Goal: Task Accomplishment & Management: Use online tool/utility

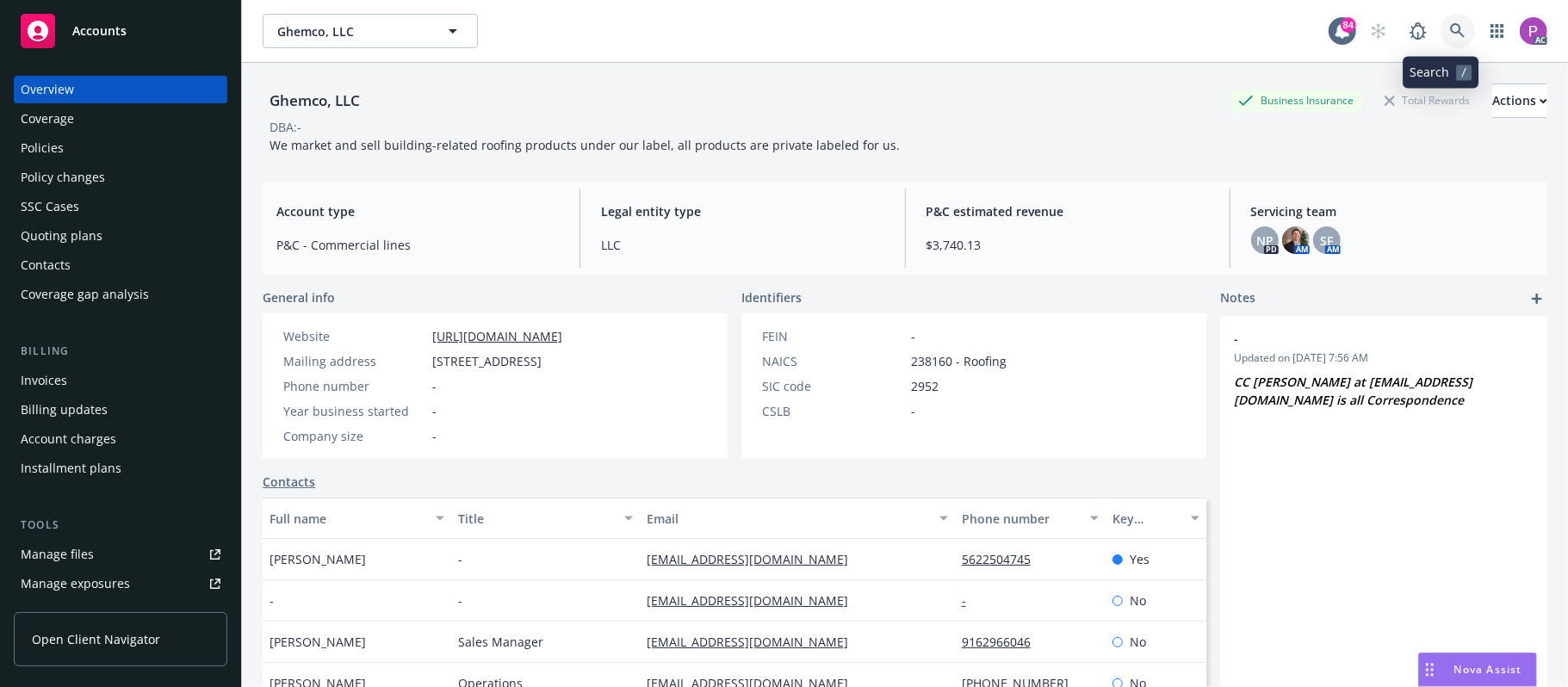
click at [1440, 39] on link at bounding box center [1457, 31] width 34 height 34
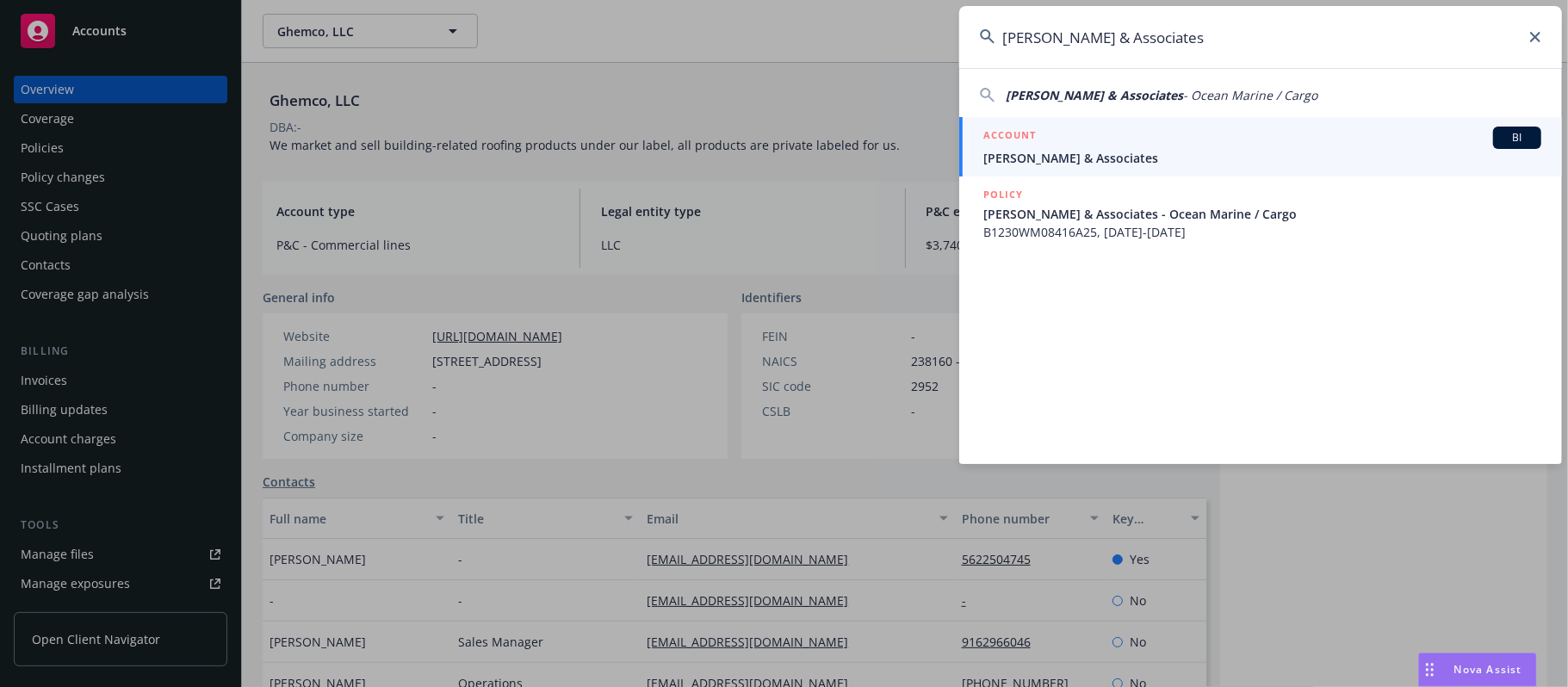
type input "[PERSON_NAME] & Associates"
click at [1203, 156] on span "[PERSON_NAME] & Associates" at bounding box center [1261, 158] width 558 height 18
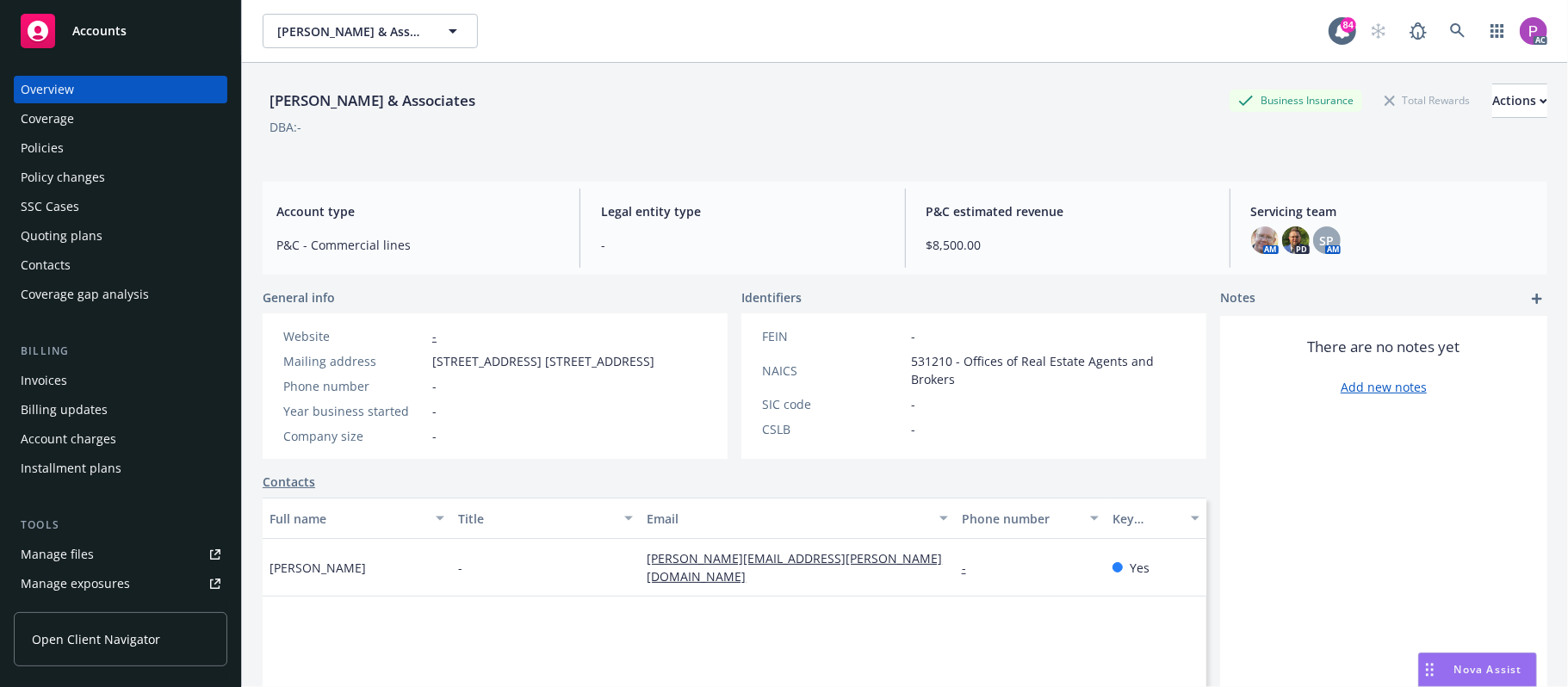
click at [128, 563] on link "Manage files" at bounding box center [120, 554] width 214 height 28
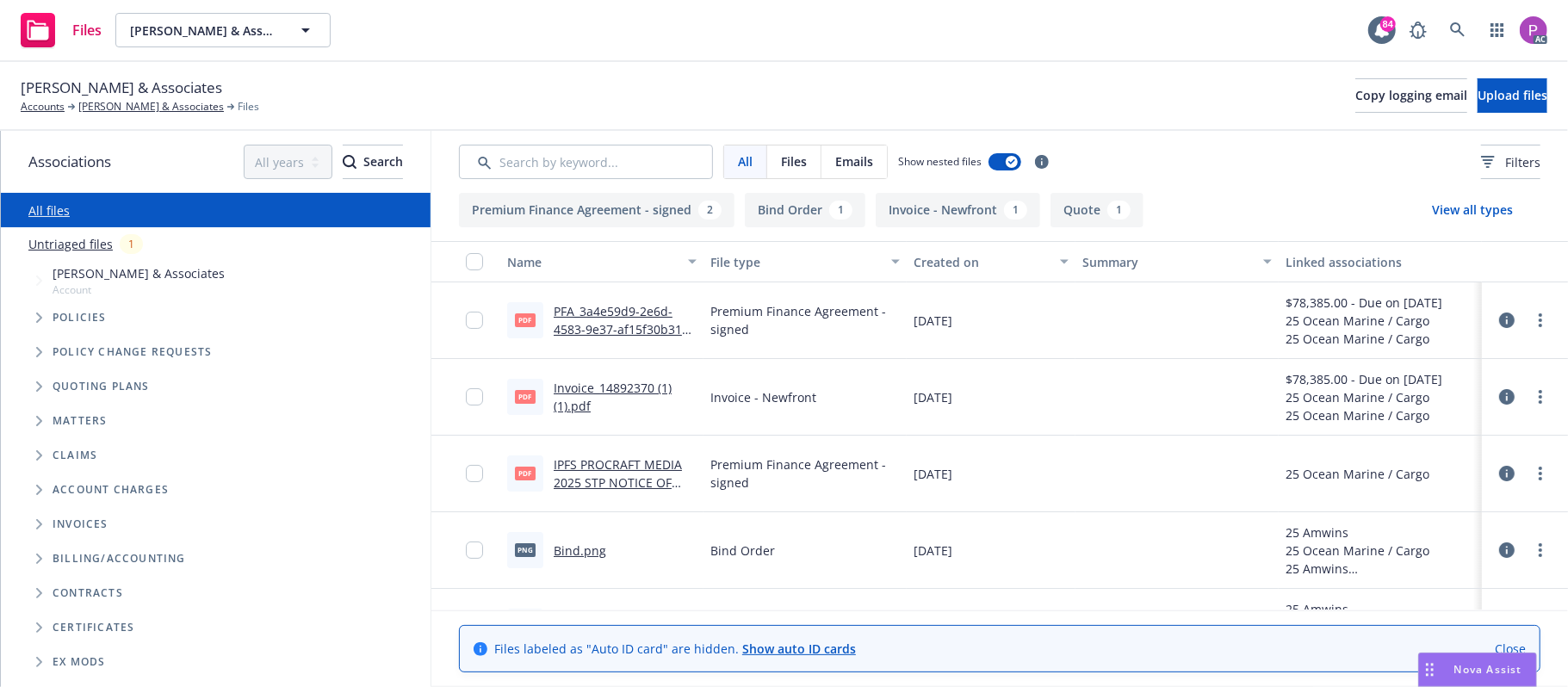
click at [60, 244] on link "Untriaged files" at bounding box center [71, 244] width 85 height 18
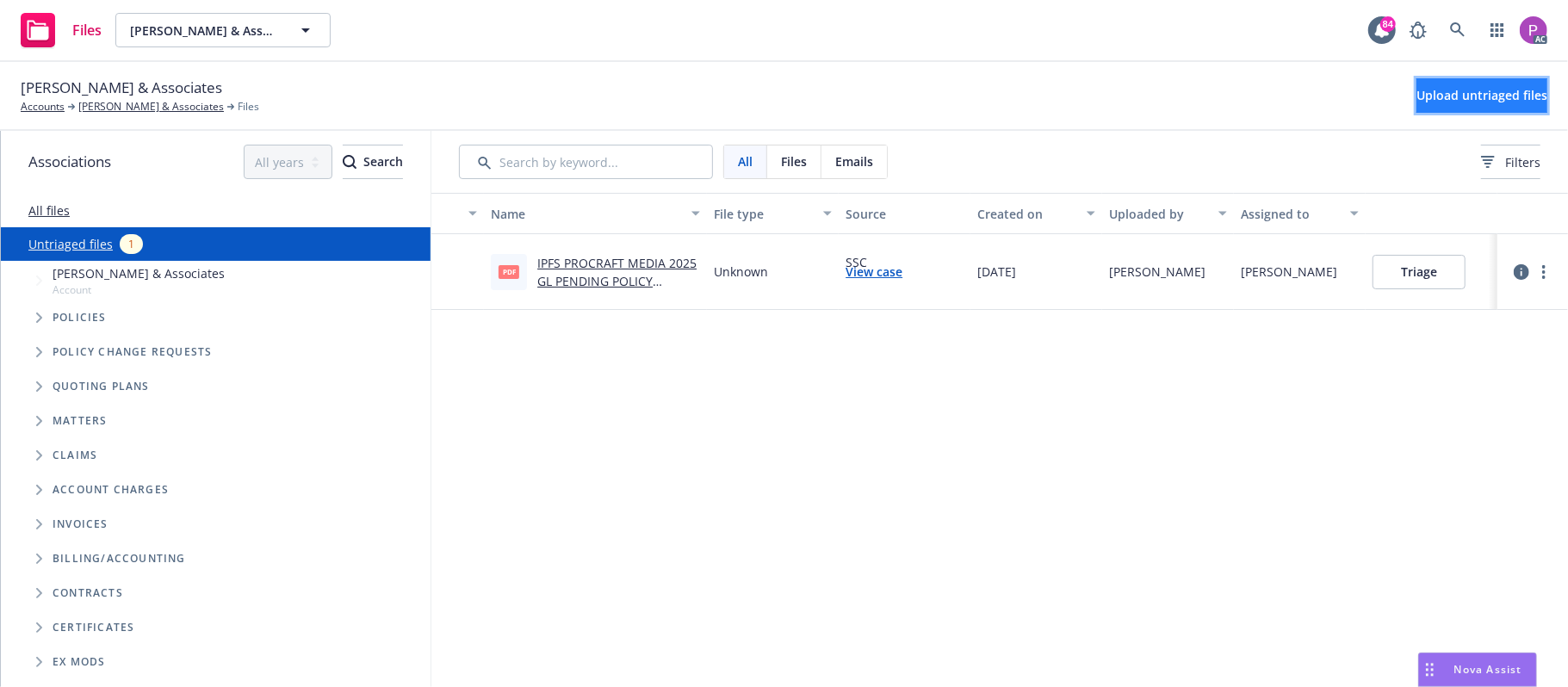
click at [1437, 89] on span "Upload untriaged files" at bounding box center [1481, 95] width 131 height 16
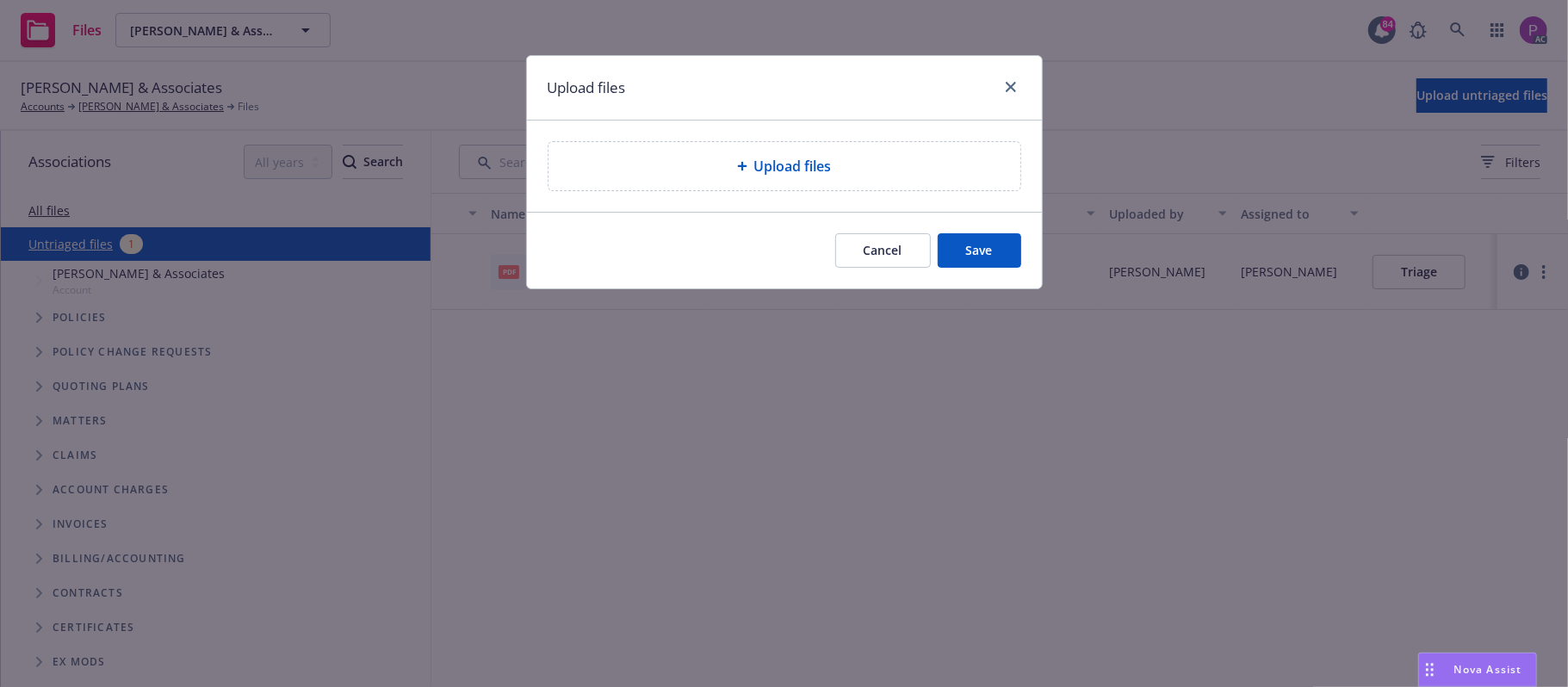
click at [848, 177] on div "Upload files" at bounding box center [784, 166] width 445 height 21
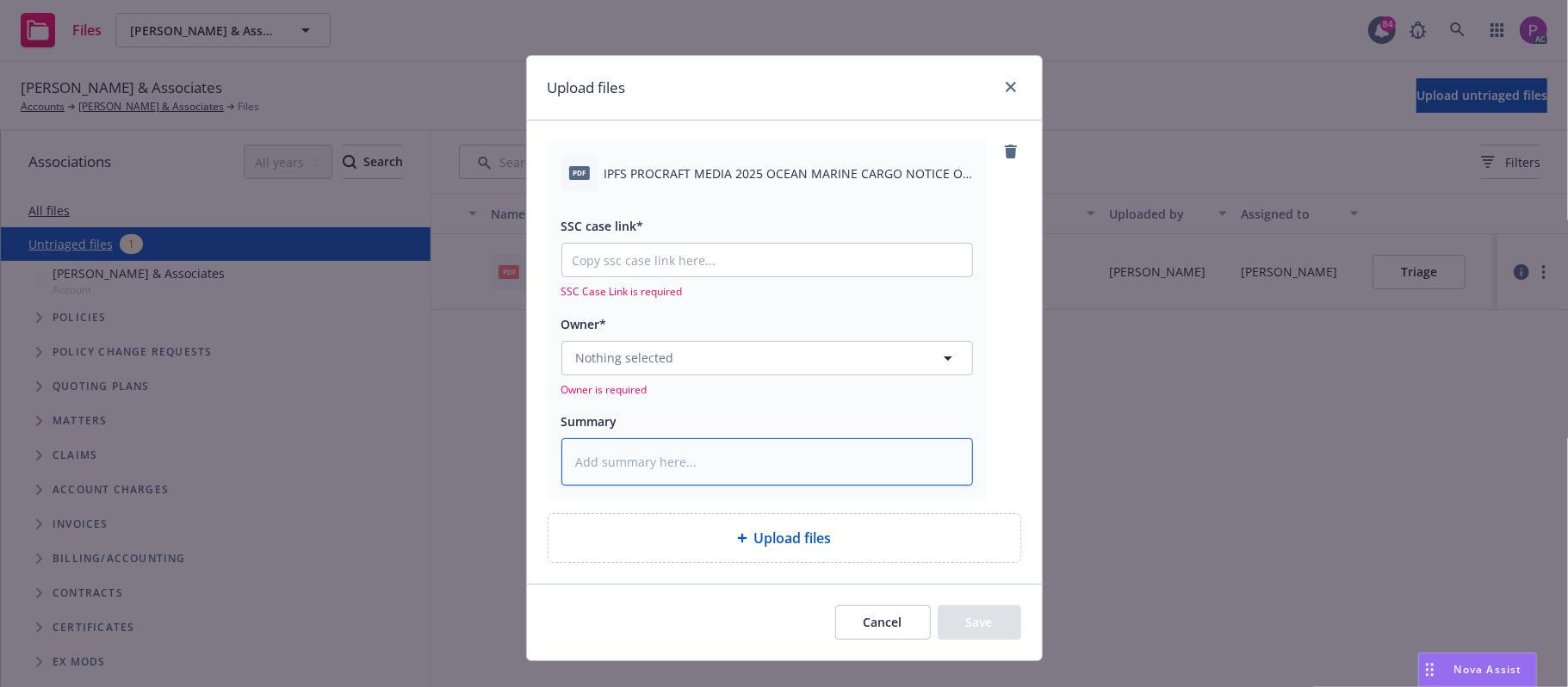
click at [675, 459] on textarea at bounding box center [767, 462] width 411 height 48
paste textarea "[PERSON_NAME] & Associates"
type textarea "x"
type textarea "[PERSON_NAME] & Associates"
type textarea "x"
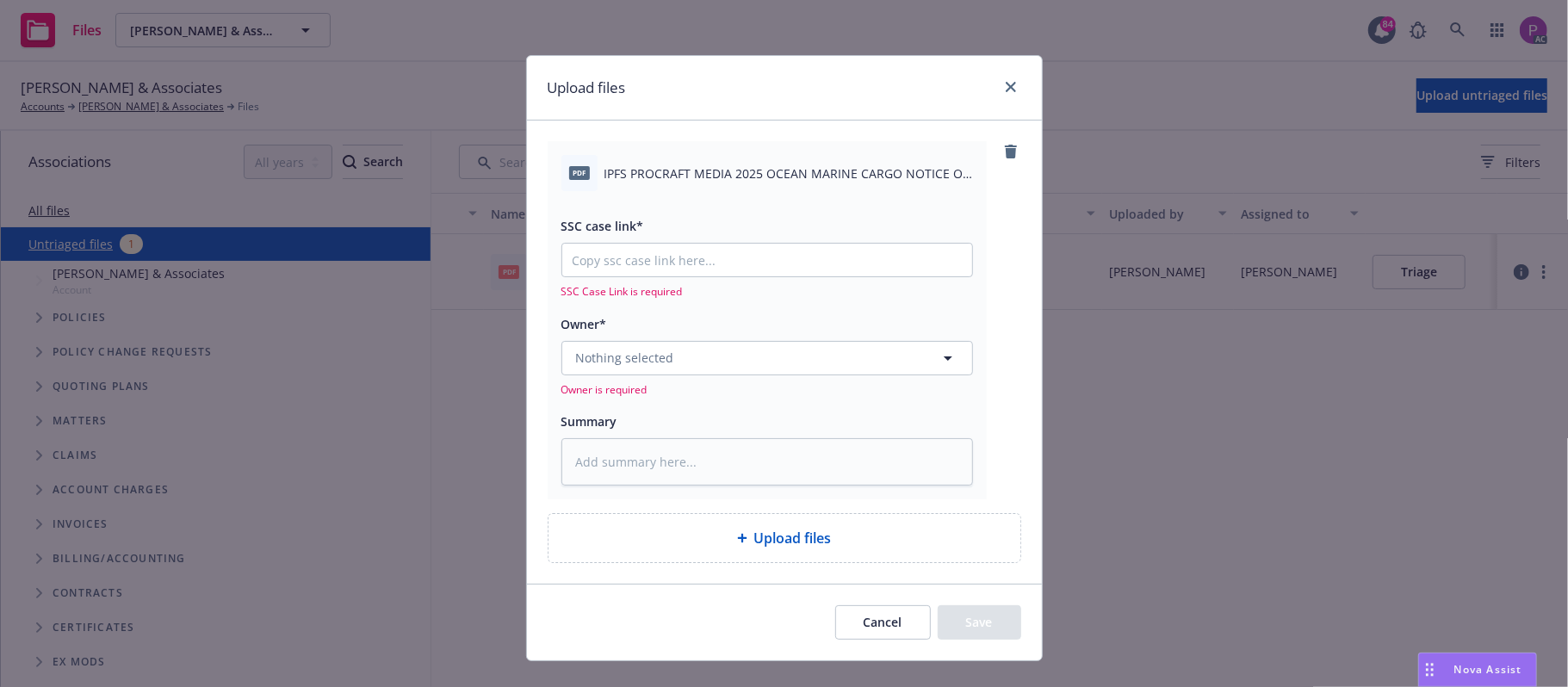
click at [638, 169] on span "IPFS PROCRAFT MEDIA 2025 OCEAN MARINE CARGO NOTICE OF INTENT TO CANCEL EFF [DAT…" at bounding box center [788, 173] width 369 height 18
click at [638, 167] on span "IPFS PROCRAFT MEDIA 2025 OCEAN MARINE CARGO NOTICE OF INTENT TO CANCEL EFF [DAT…" at bounding box center [788, 173] width 369 height 18
click at [638, 162] on div "pdf IPFS PROCRAFT MEDIA 2025 OCEAN MARINE CARGO NOTICE OF INTENT TO CANCEL EFF …" at bounding box center [767, 173] width 411 height 36
click at [645, 166] on div "pdf IPFS PROCRAFT MEDIA 2025 OCEAN MARINE CARGO NOTICE OF INTENT TO CANCEL EFF …" at bounding box center [767, 173] width 411 height 36
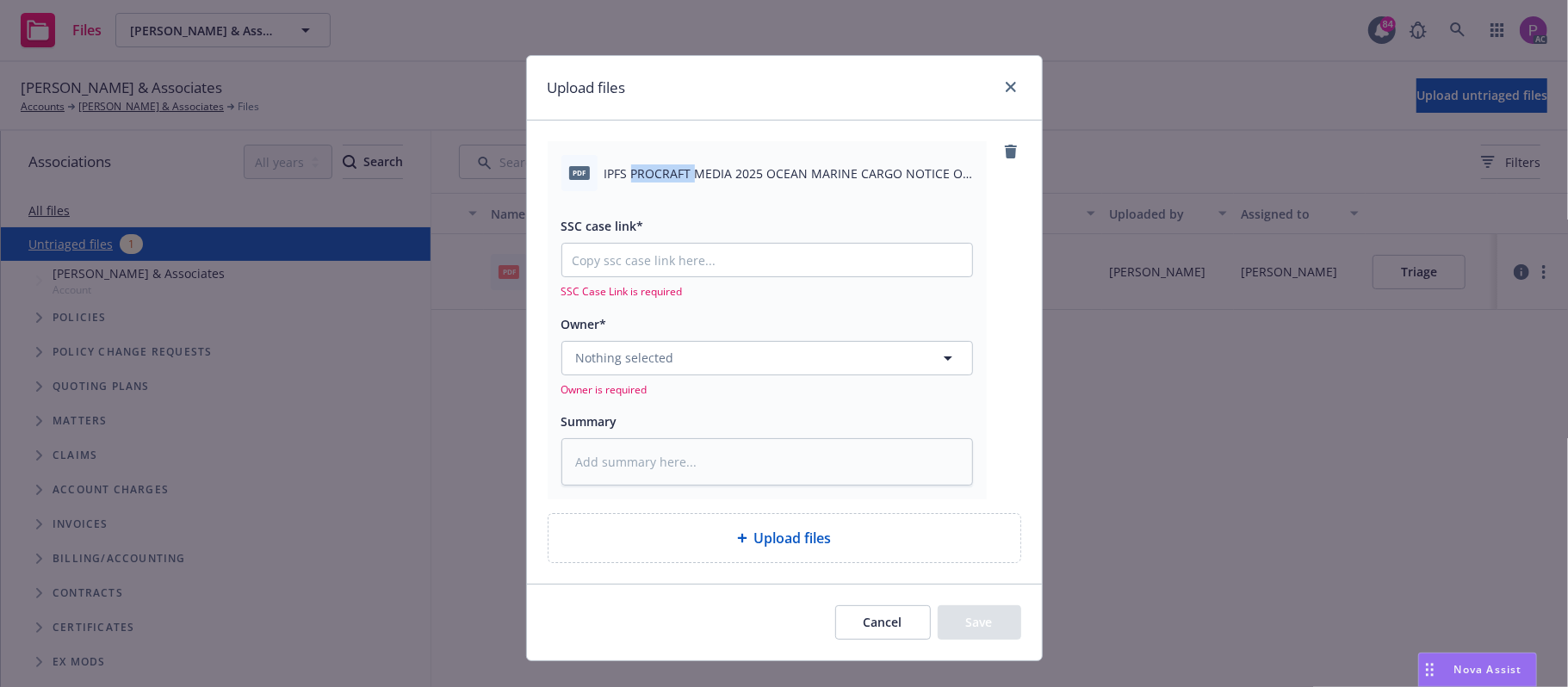
click at [645, 166] on span "IPFS PROCRAFT MEDIA 2025 OCEAN MARINE CARGO NOTICE OF INTENT TO CANCEL EFF [DAT…" at bounding box center [788, 173] width 369 height 18
click at [645, 169] on span "IPFS PROCRAFT MEDIA 2025 OCEAN MARINE CARGO NOTICE OF INTENT TO CANCEL EFF [DAT…" at bounding box center [788, 173] width 369 height 18
drag, startPoint x: 645, startPoint y: 169, endPoint x: 586, endPoint y: 179, distance: 59.8
click at [586, 179] on div "pdf" at bounding box center [580, 173] width 36 height 36
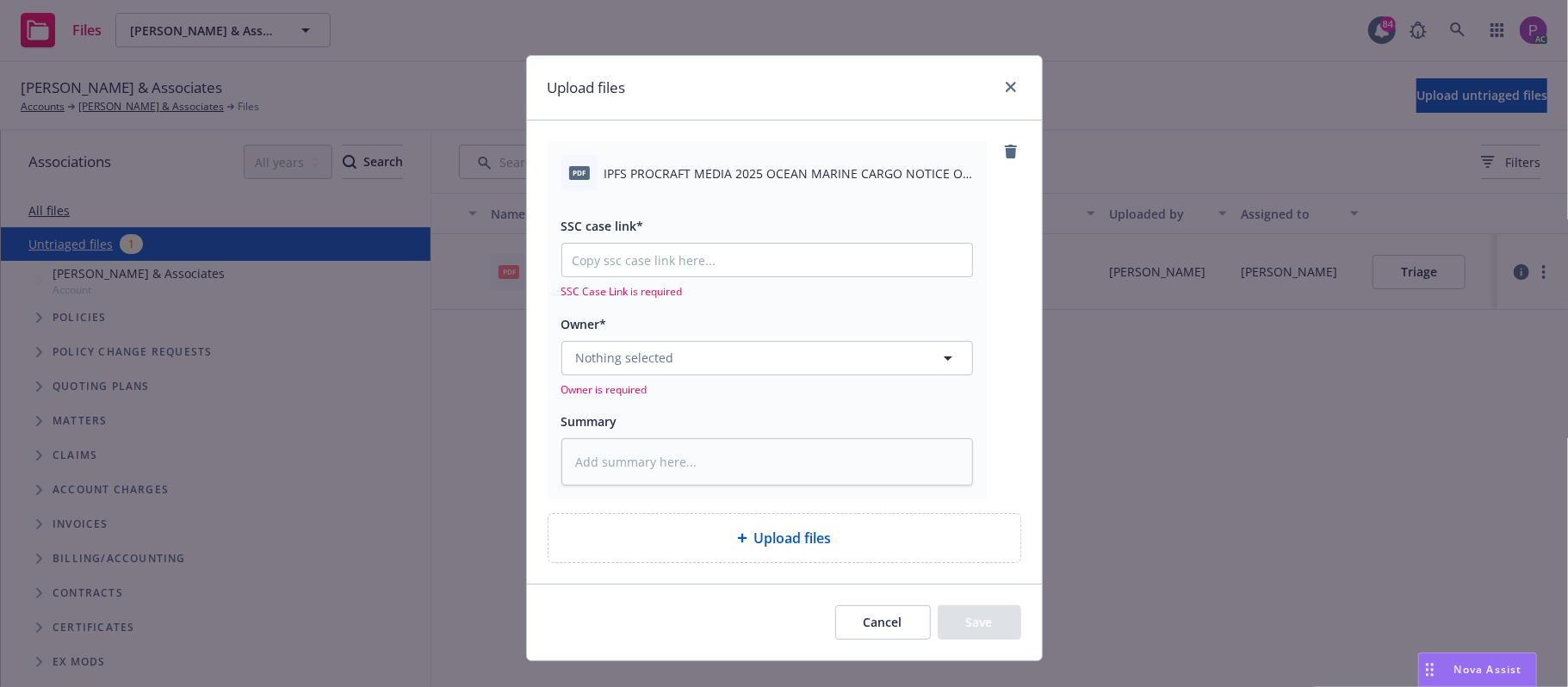
click at [627, 169] on span "IPFS PROCRAFT MEDIA 2025 OCEAN MARINE CARGO NOTICE OF INTENT TO CANCEL EFF [DAT…" at bounding box center [788, 173] width 369 height 18
copy div "IPFS PROCRAFT MEDIA 2025 OCEAN MARINE CARGO NOTICE OF INTENT TO CANCEL EFF [DAT…"
click at [678, 472] on textarea at bounding box center [767, 462] width 411 height 48
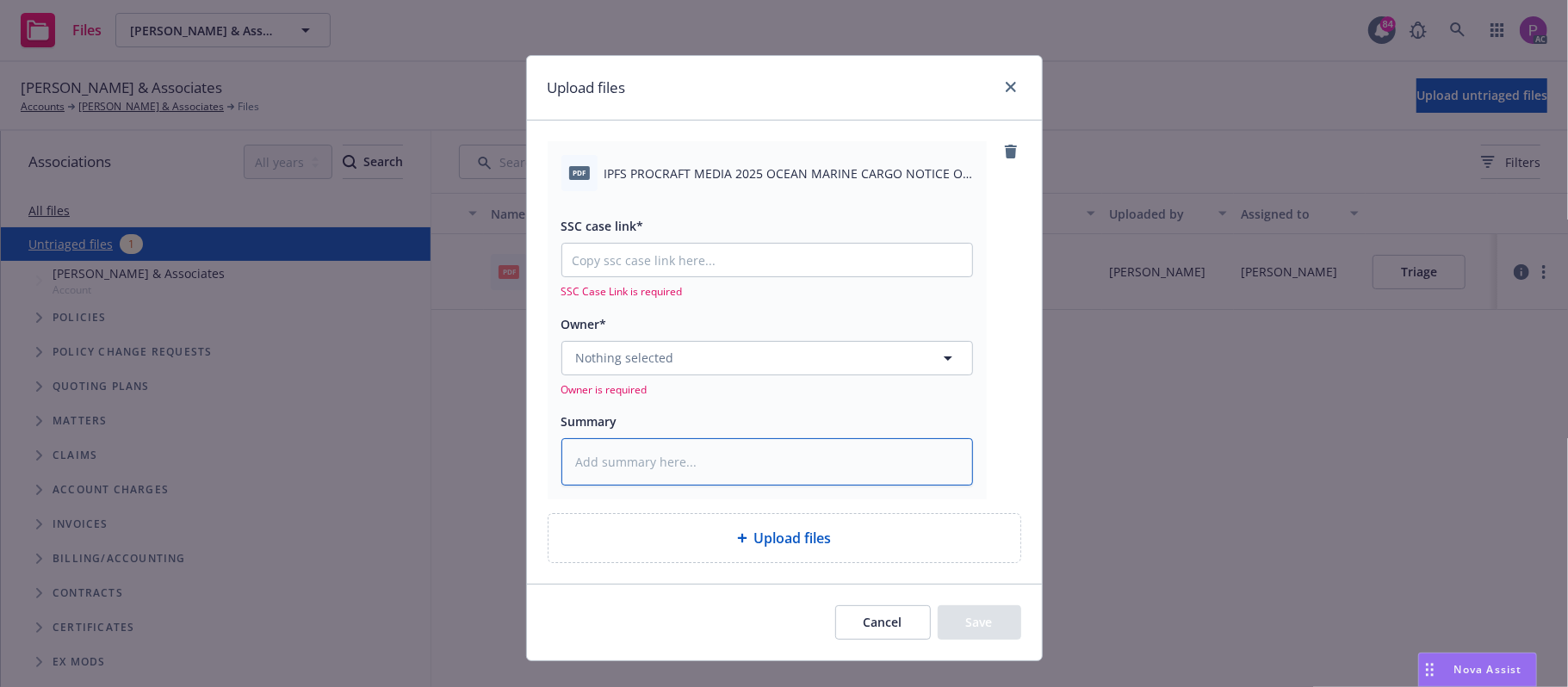
paste textarea "IPFS PROCRAFT MEDIA 2025 OCEAN MARINE CARGO NOTICE OF INTENT TO CANCEL EFF [DAT…"
type textarea "x"
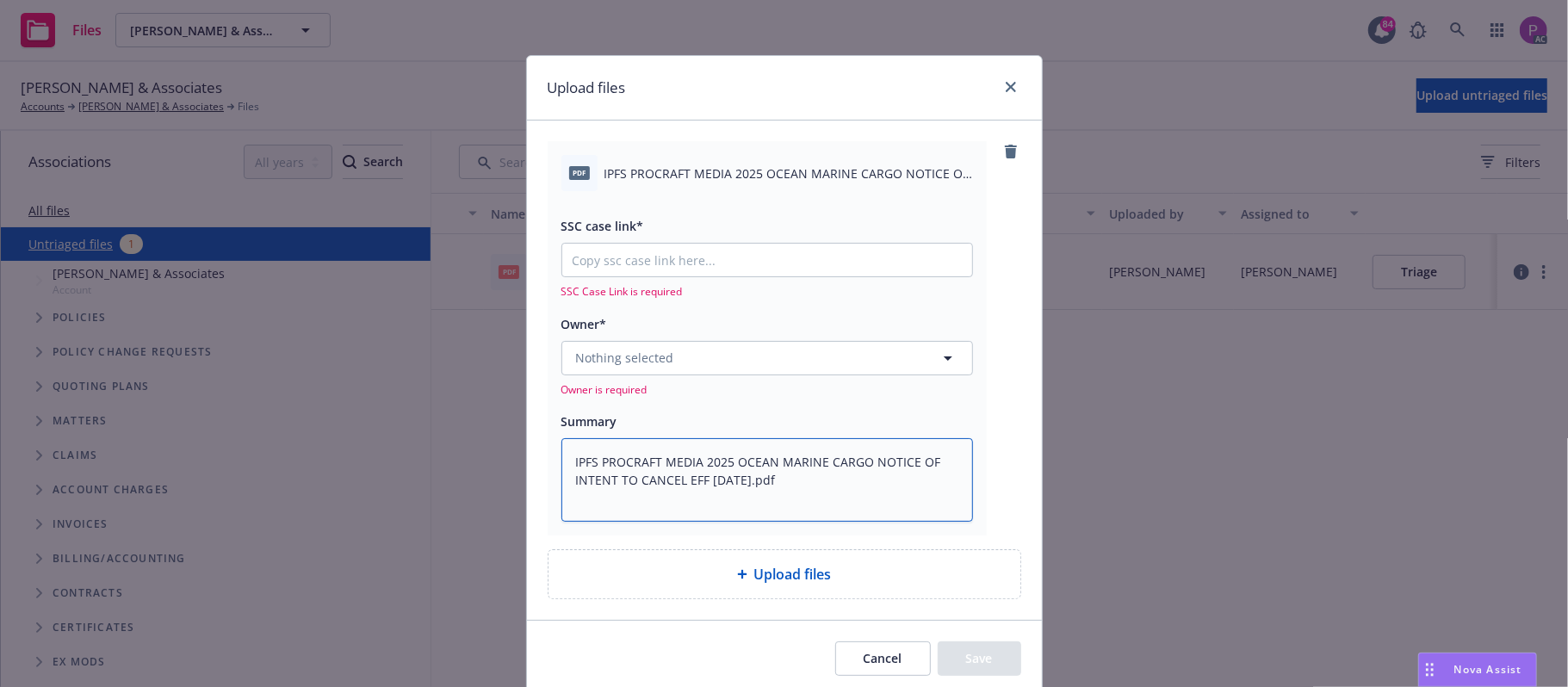
type textarea "IPFS PROCRAFT MEDIA 2025 OCEAN MARINE CARGO NOTICE OF INTENT TO CANCEL EFF [DAT…"
click at [704, 259] on input "SSC case link*" at bounding box center [767, 260] width 410 height 32
paste input "NOT_ALLOWED"
type textarea "x"
type input "NOT_ALLOWED"
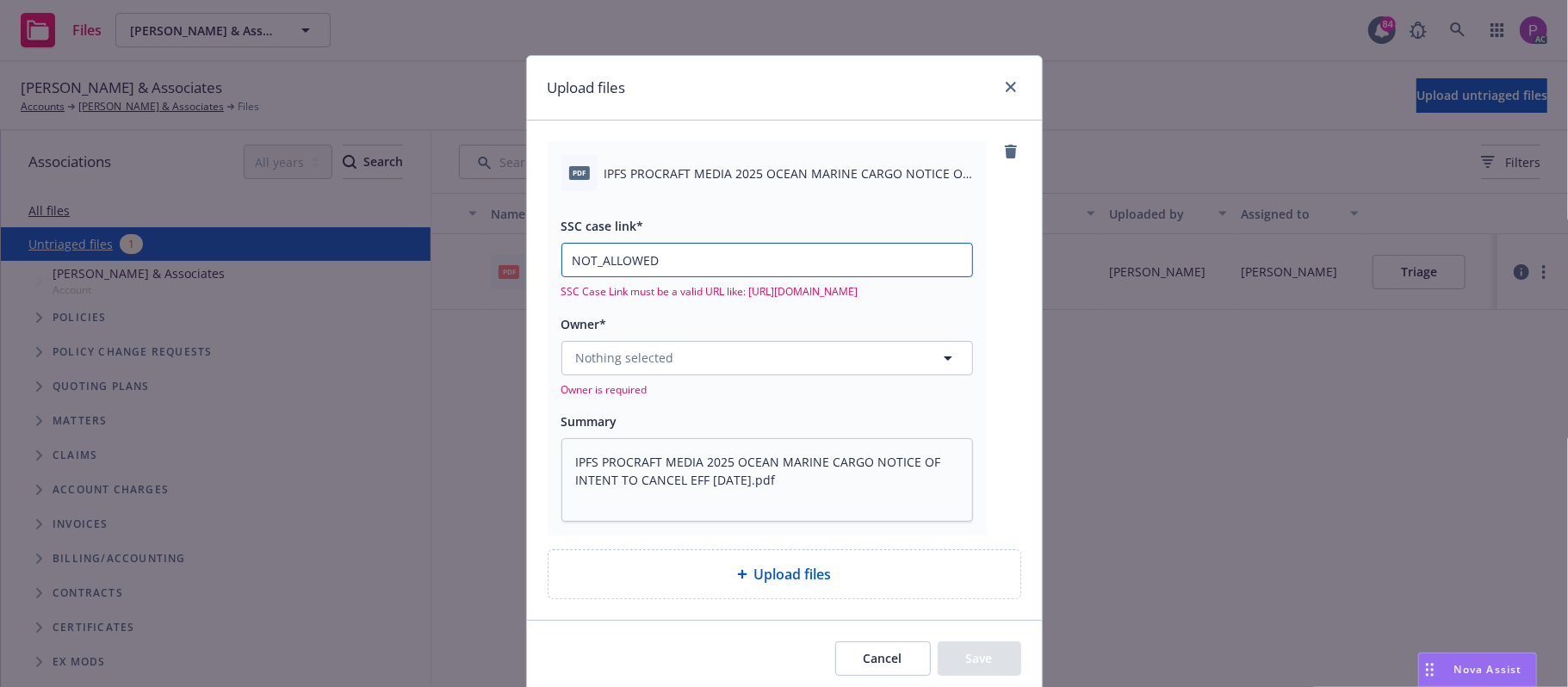
click at [686, 255] on input "NOT_ALLOWED" at bounding box center [767, 260] width 410 height 32
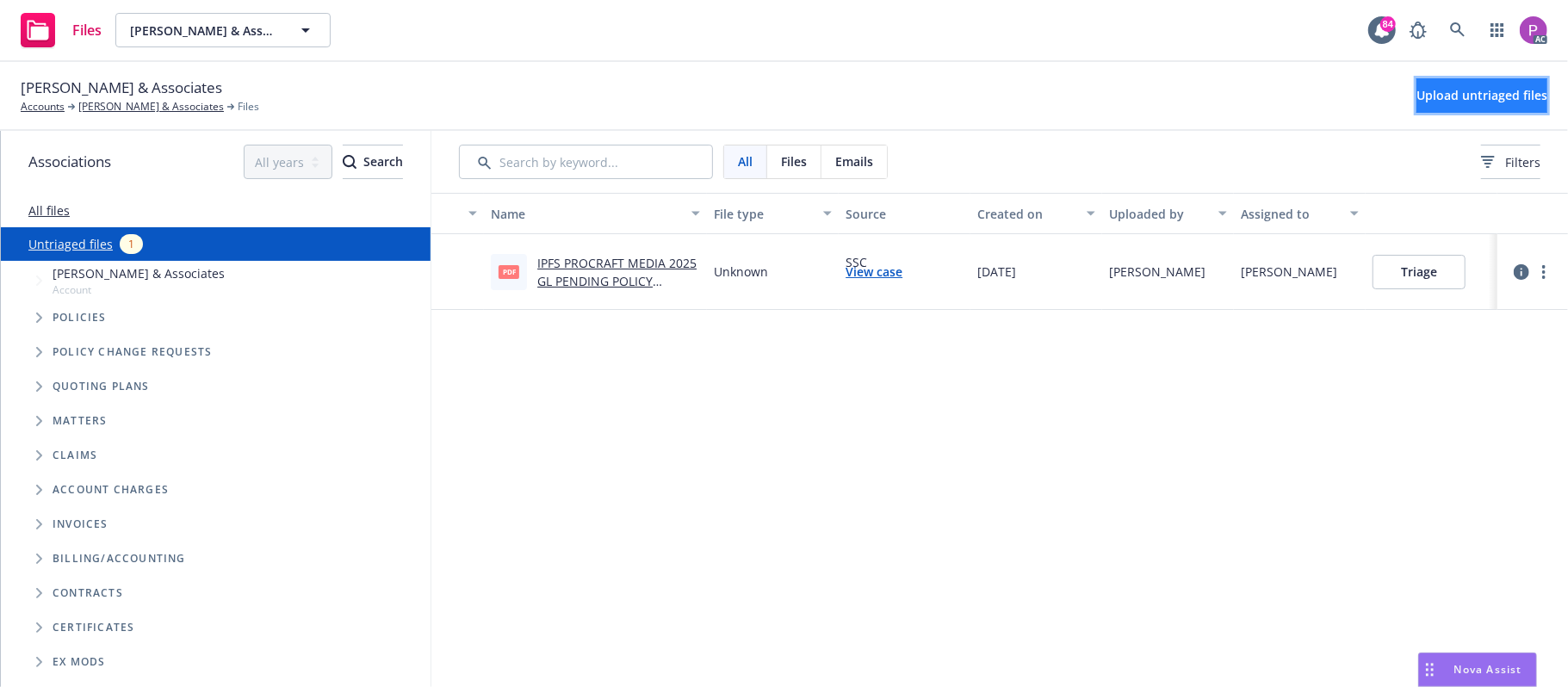
click at [1477, 98] on span "Upload untriaged files" at bounding box center [1481, 95] width 131 height 16
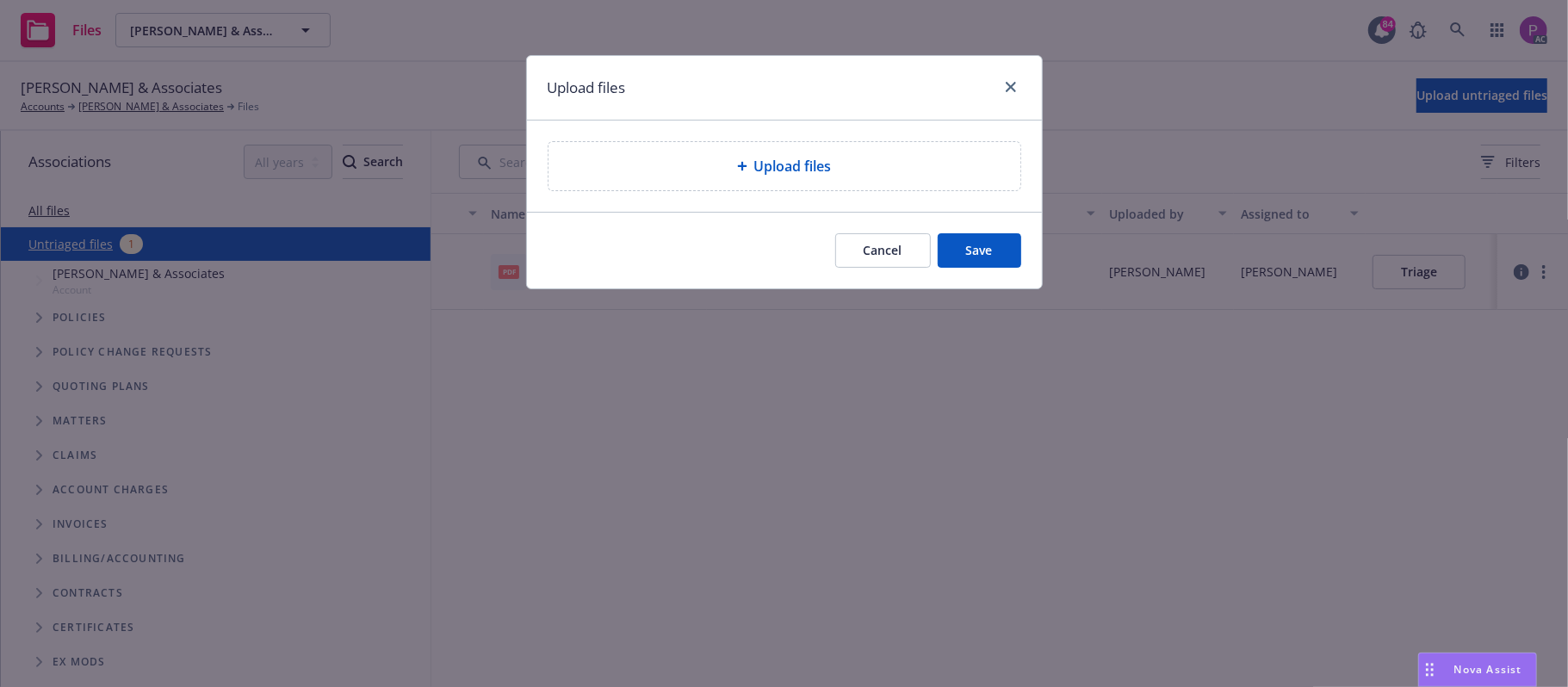
click at [685, 160] on div "Upload files" at bounding box center [784, 166] width 445 height 21
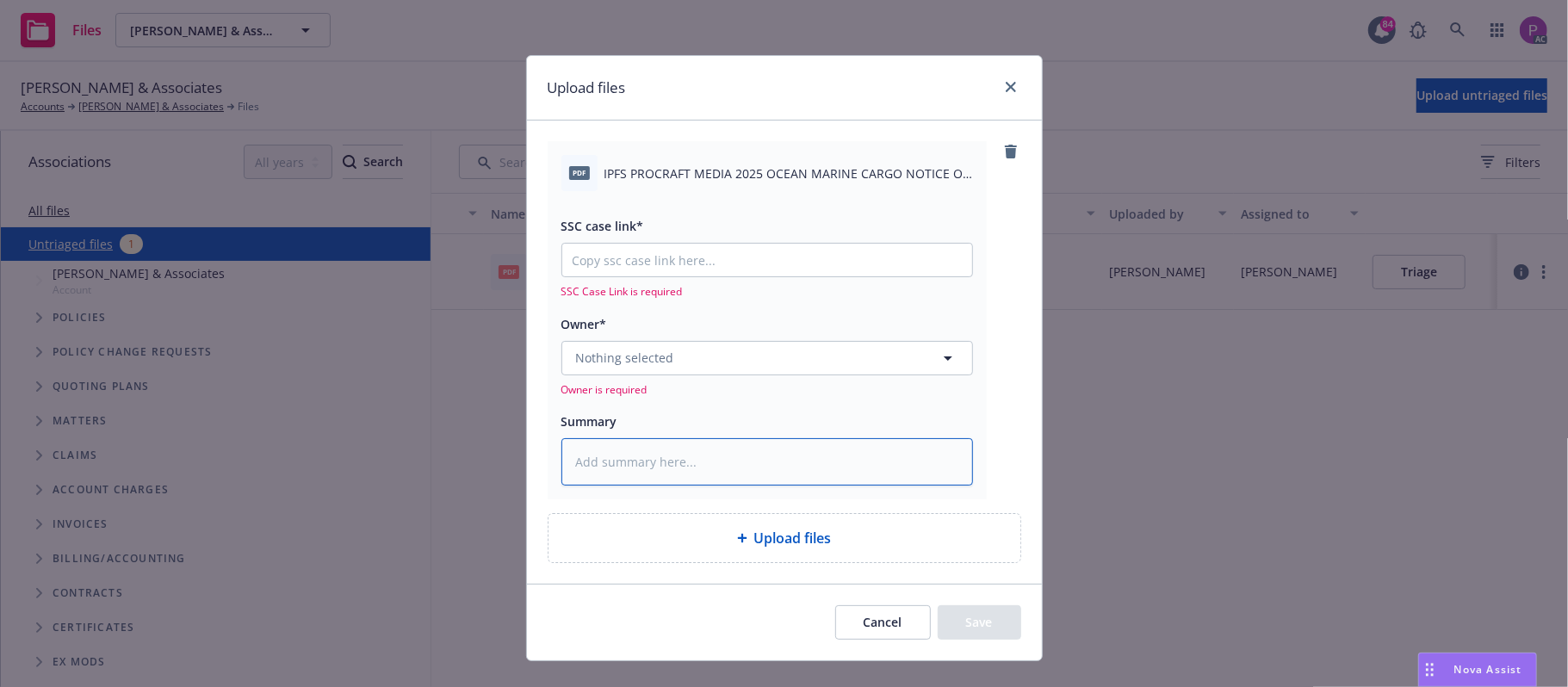
click at [651, 459] on textarea at bounding box center [767, 462] width 411 height 48
click at [748, 179] on span "IPFS PROCRAFT MEDIA 2025 OCEAN MARINE CARGO NOTICE OF INTENT TO CANCEL EFF [DAT…" at bounding box center [788, 173] width 369 height 18
click at [748, 178] on span "IPFS PROCRAFT MEDIA 2025 OCEAN MARINE CARGO NOTICE OF INTENT TO CANCEL EFF [DAT…" at bounding box center [788, 173] width 369 height 18
copy div "IPFS PROCRAFT MEDIA 2025 OCEAN MARINE CARGO NOTICE OF INTENT TO CANCEL EFF [DAT…"
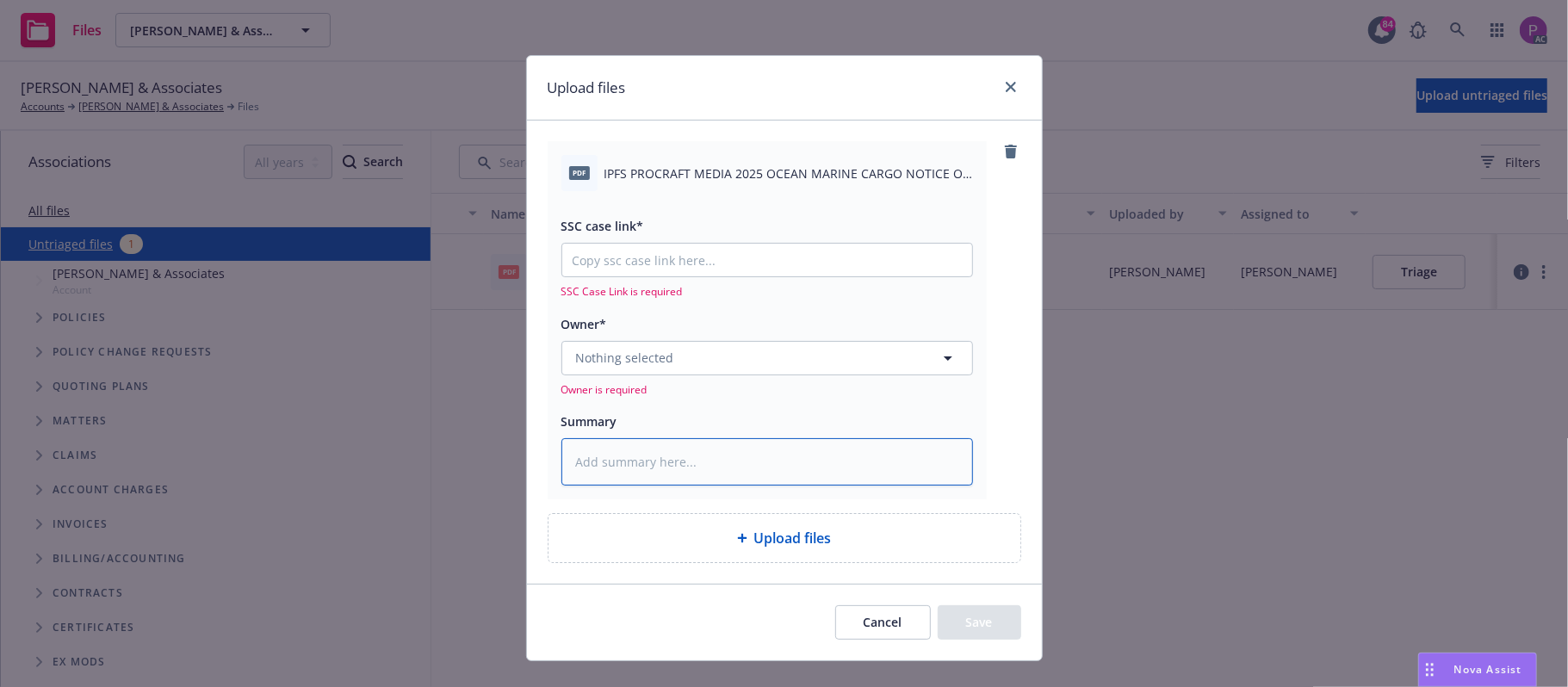
click at [656, 456] on textarea at bounding box center [767, 462] width 411 height 48
paste textarea "IPFS PROCRAFT MEDIA 2025 OCEAN MARINE CARGO NOTICE OF INTENT TO CANCEL EFF [DAT…"
type textarea "x"
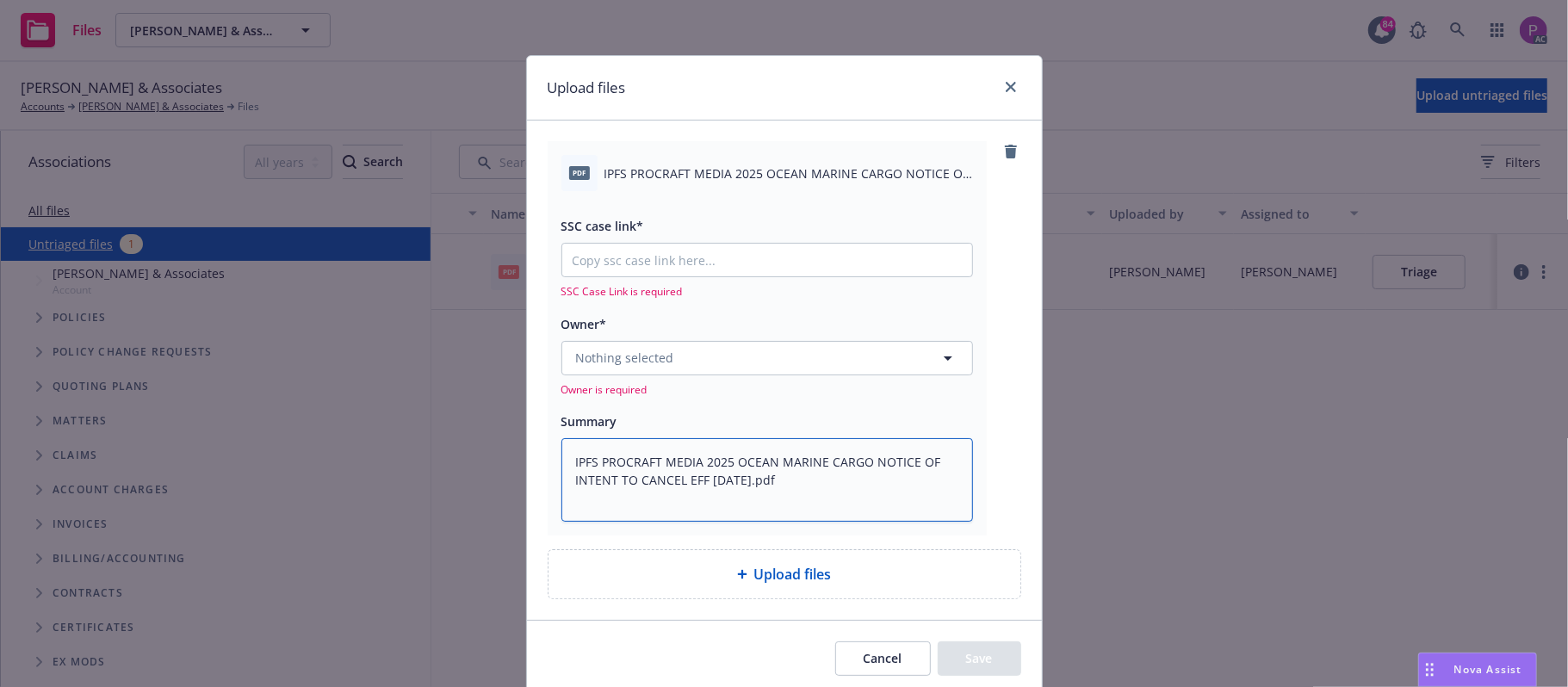
type textarea "IPFS PROCRAFT MEDIA 2025 OCEAN MARINE CARGO NOTICE OF INTENT TO CANCEL EFF [DAT…"
click at [701, 258] on input "SSC case link*" at bounding box center [767, 260] width 410 height 32
paste input "[URL][DOMAIN_NAME]"
type textarea "x"
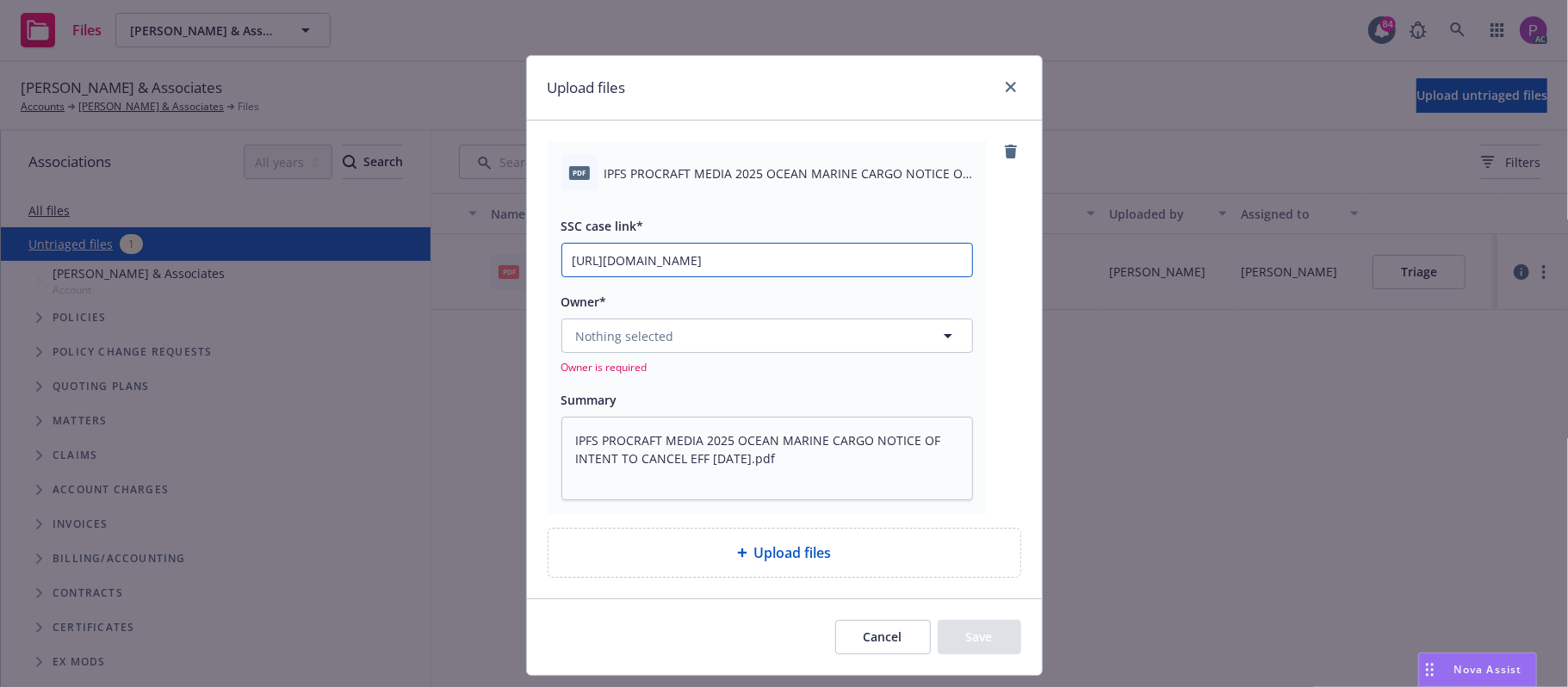
type input "[URL][DOMAIN_NAME]"
click at [687, 337] on button "Nothing selected" at bounding box center [767, 335] width 411 height 34
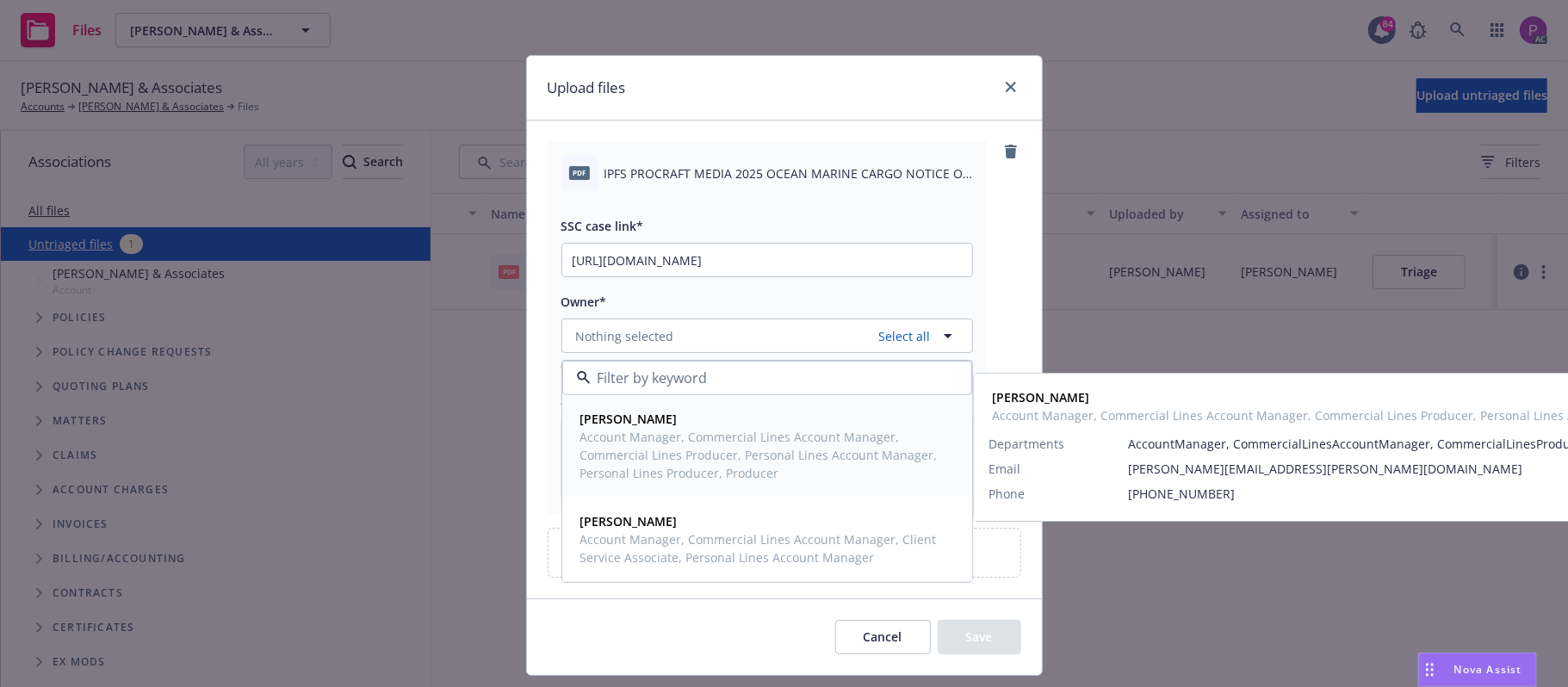
click at [686, 452] on span "Account Manager, Commercial Lines Account Manager, Commercial Lines Producer, P…" at bounding box center [766, 455] width 371 height 54
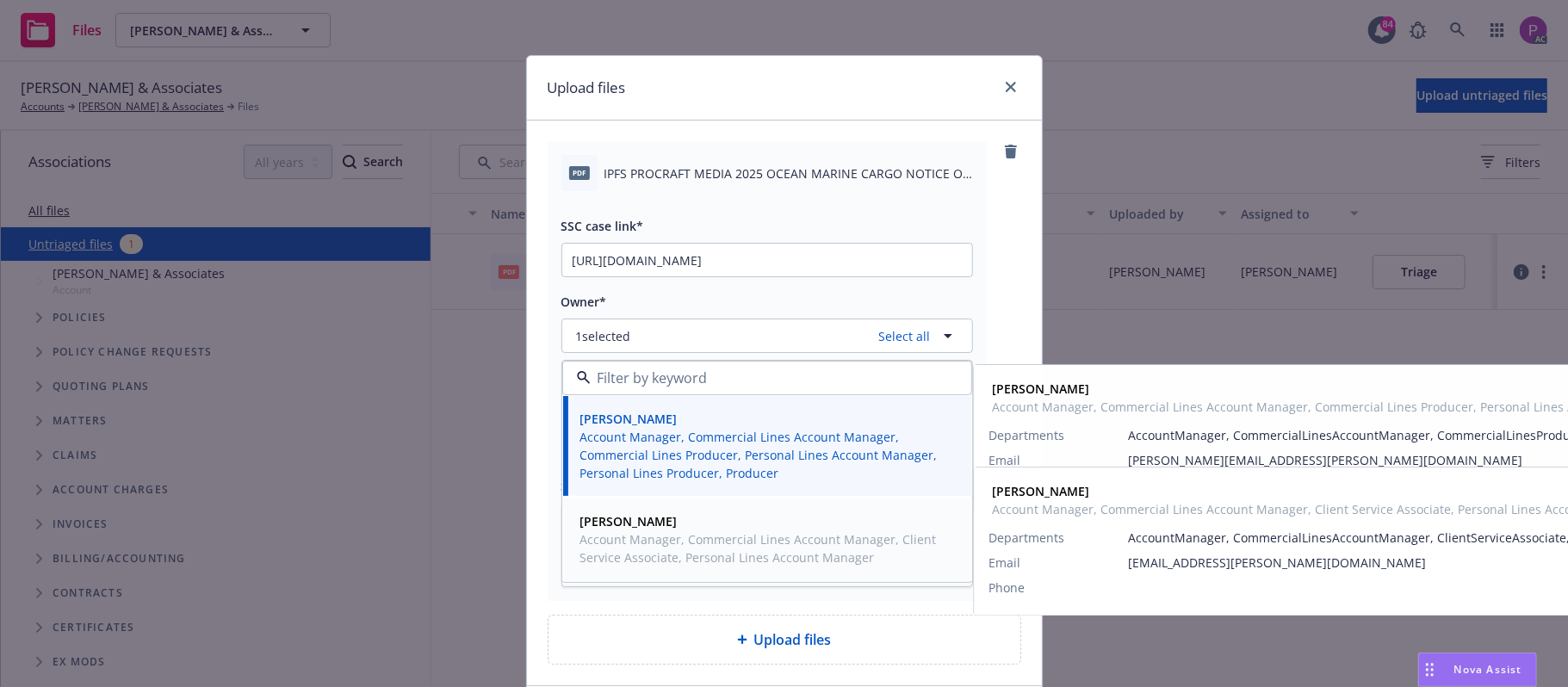
click at [662, 545] on span "Account Manager, Commercial Lines Account Manager, Client Service Associate, Pe…" at bounding box center [766, 548] width 371 height 36
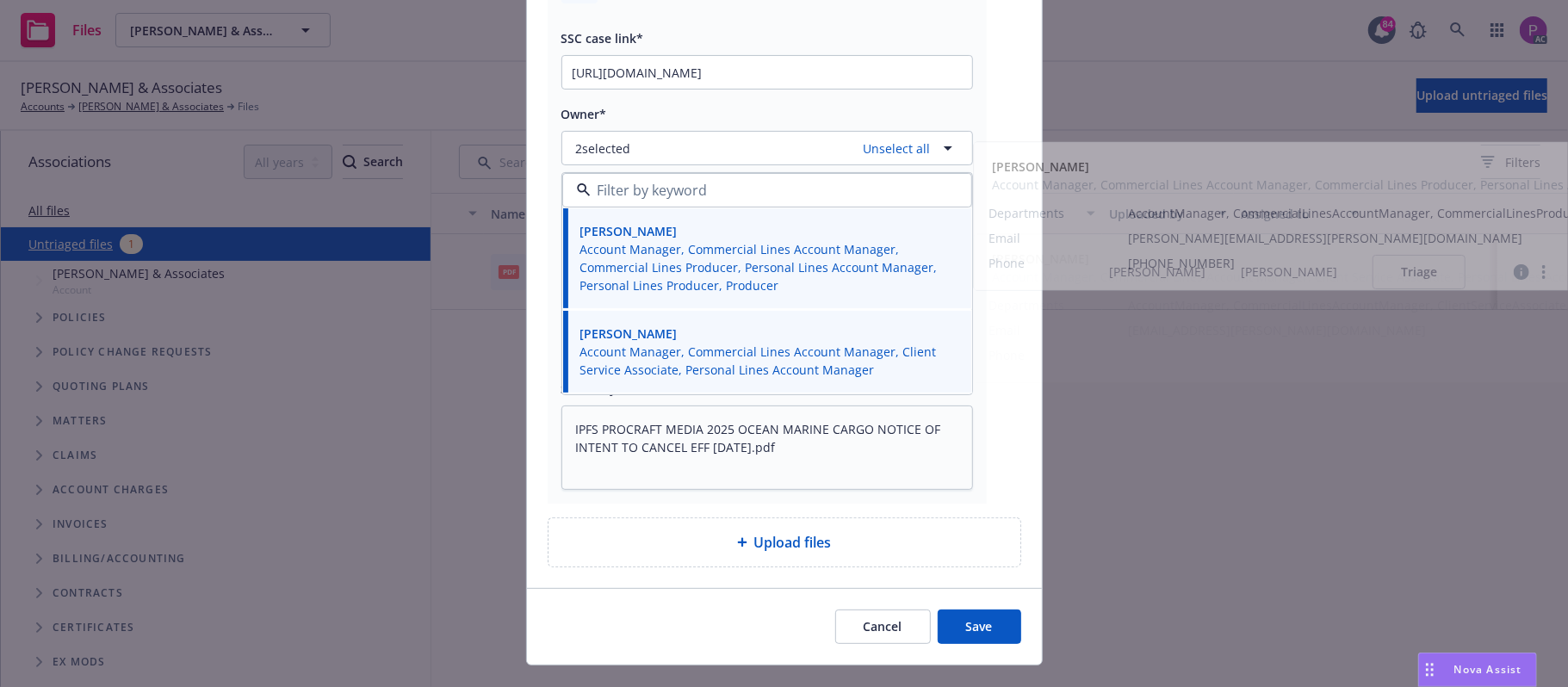
scroll to position [224, 0]
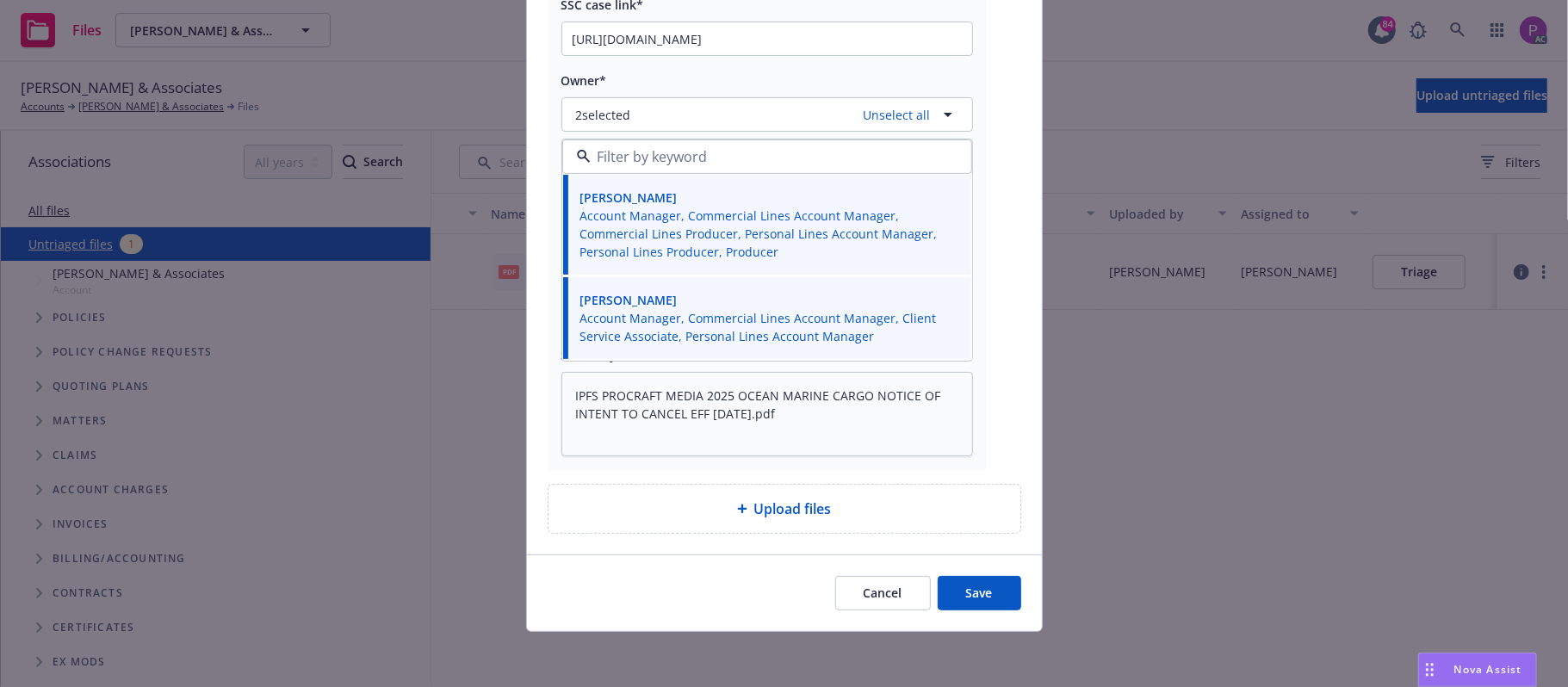
click at [950, 586] on button "Save" at bounding box center [979, 593] width 84 height 34
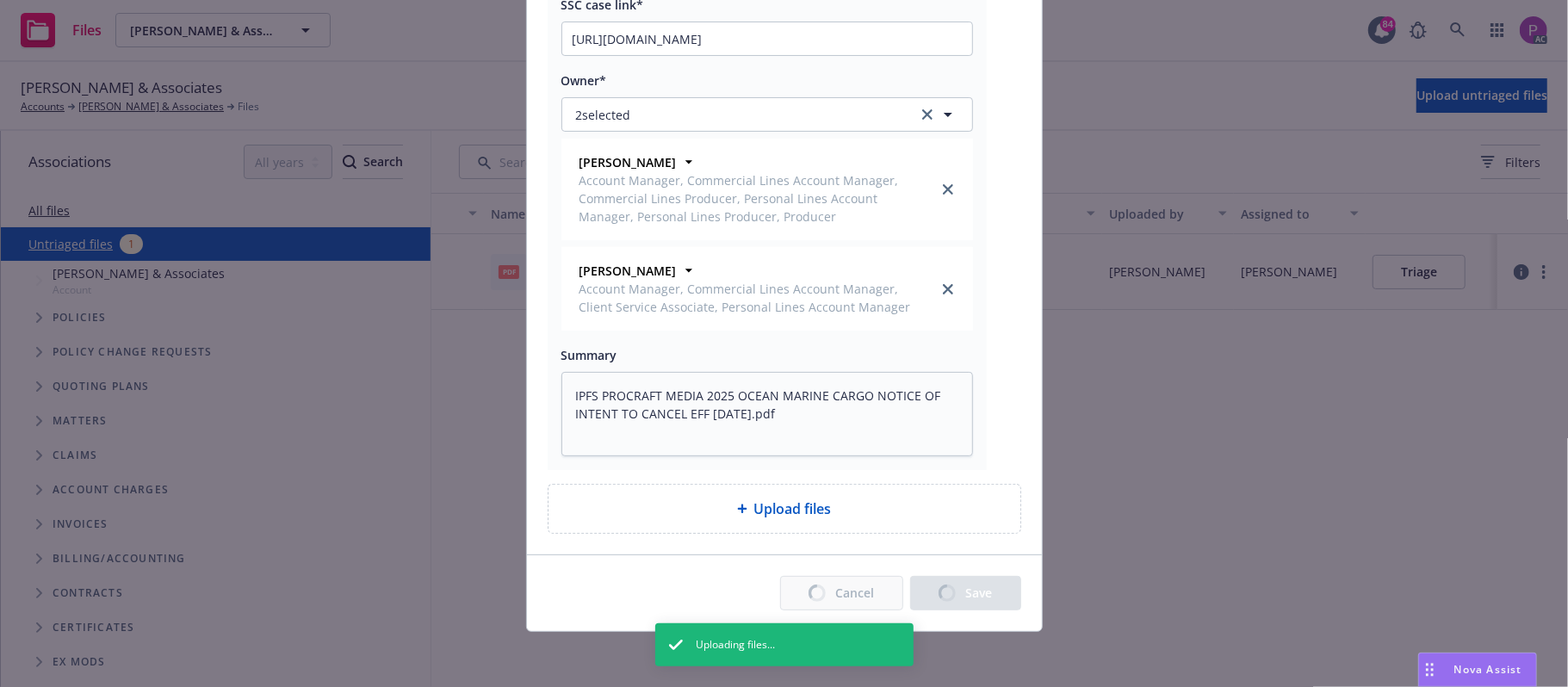
type textarea "x"
